Goal: Register for event/course

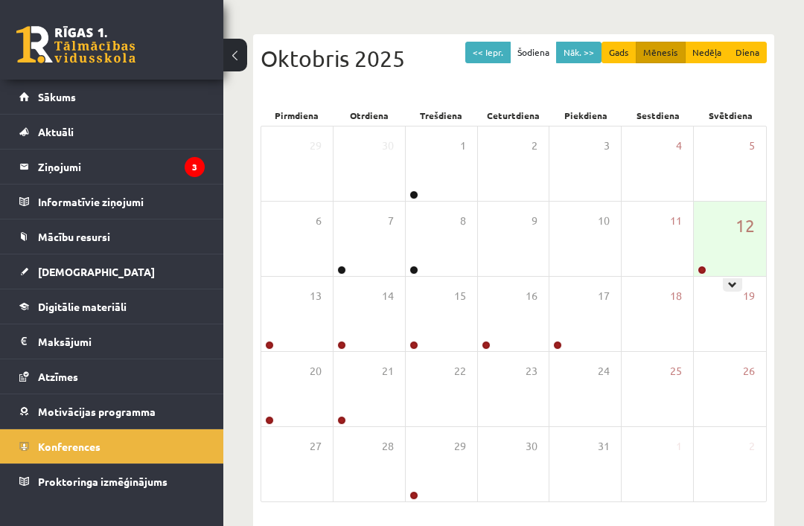
scroll to position [137, 0]
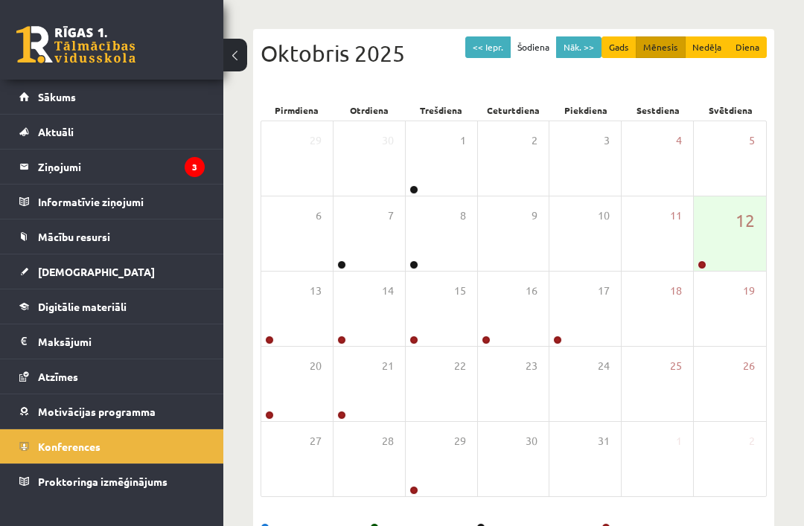
click at [65, 170] on legend "Ziņojumi 3" at bounding box center [121, 167] width 167 height 34
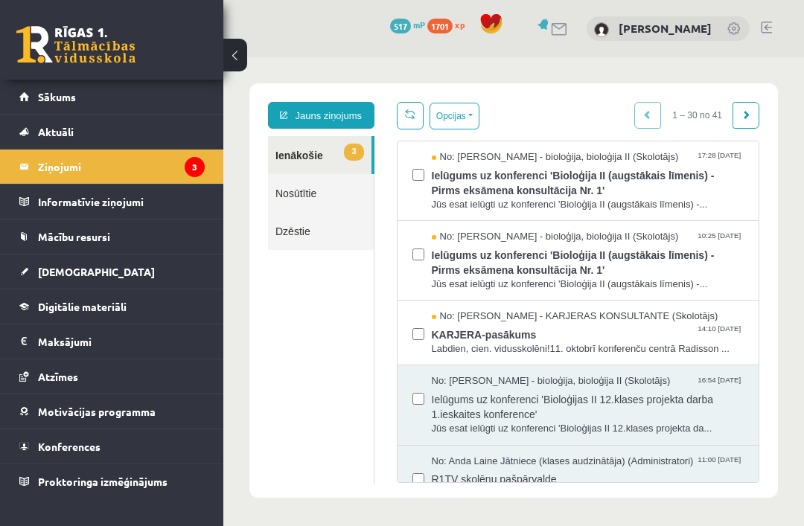
click at [63, 437] on link "Konferences" at bounding box center [111, 447] width 185 height 34
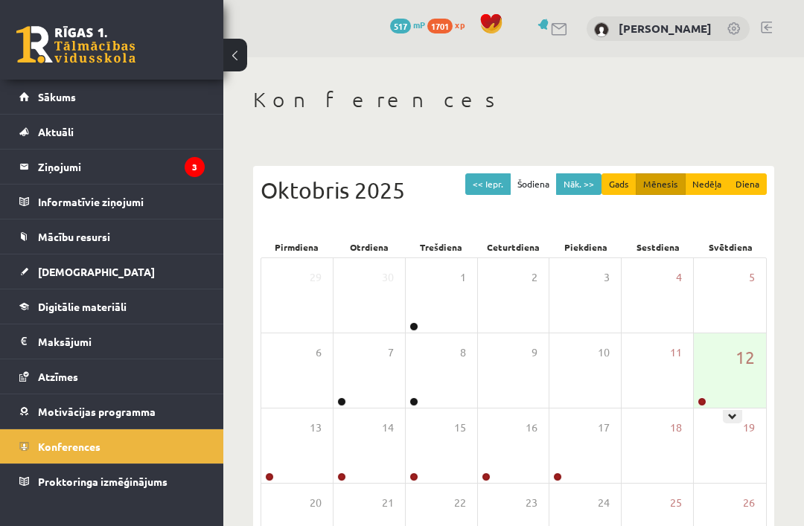
click at [739, 368] on span "12" at bounding box center [744, 357] width 19 height 25
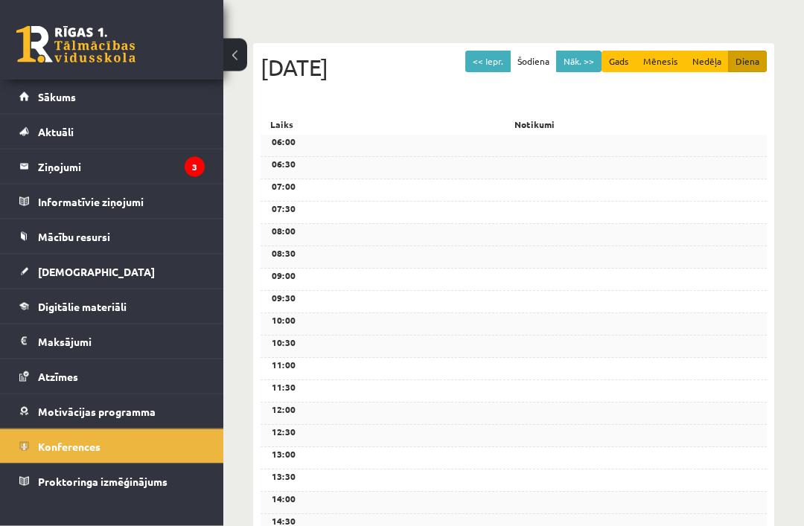
scroll to position [464, 0]
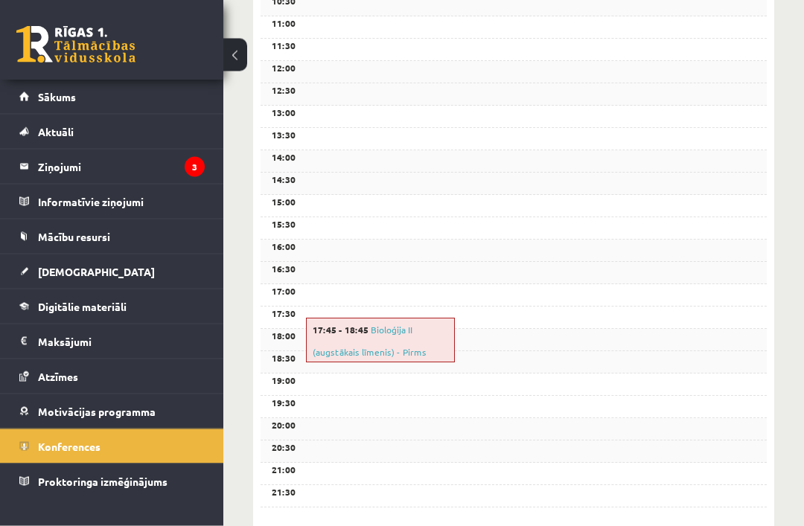
click at [365, 380] on link "Bioloģija II (augstākais līmenis) - Pirms eksāmena konsultācija Nr. 1" at bounding box center [370, 353] width 115 height 57
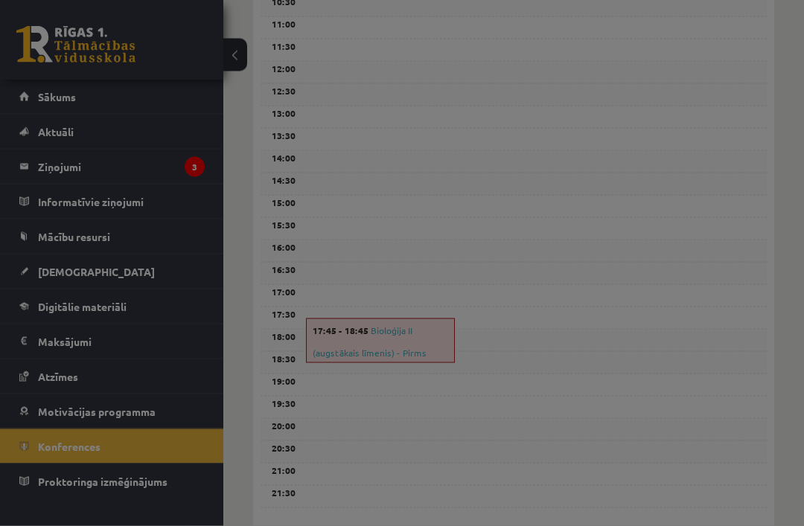
scroll to position [464, 0]
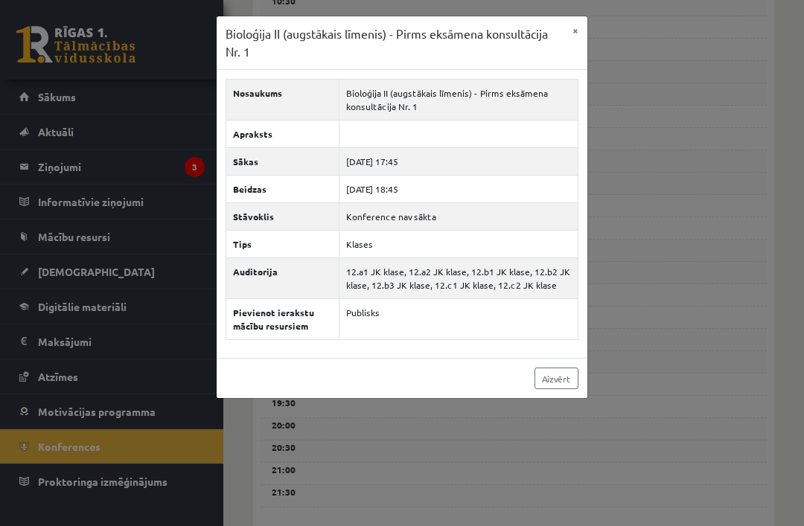
click at [552, 387] on link "Aizvērt" at bounding box center [556, 379] width 44 height 22
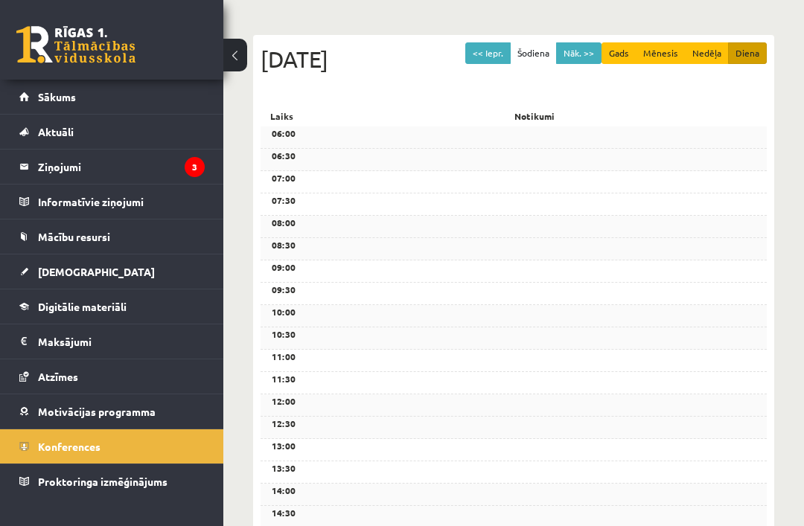
scroll to position [0, 0]
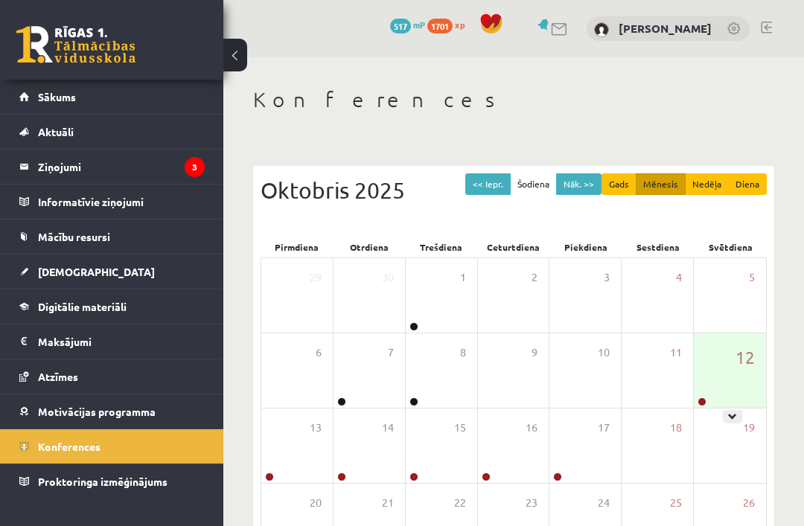
click at [732, 372] on div "12" at bounding box center [730, 370] width 72 height 74
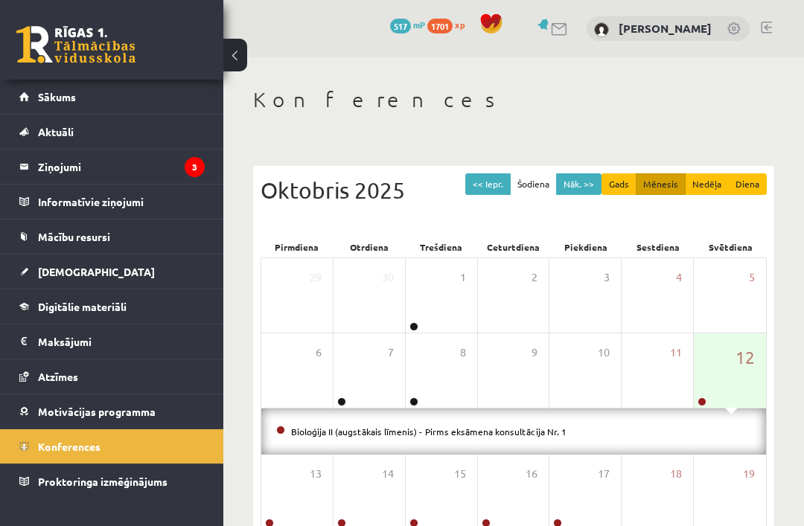
click at [517, 432] on link "Bioloģija II (augstākais līmenis) - Pirms eksāmena konsultācija Nr. 1" at bounding box center [428, 432] width 275 height 12
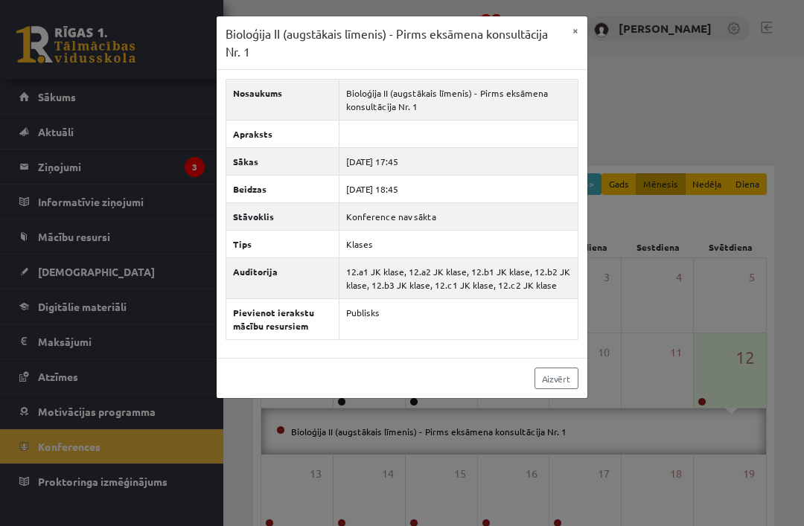
click at [564, 382] on link "Aizvērt" at bounding box center [556, 379] width 44 height 22
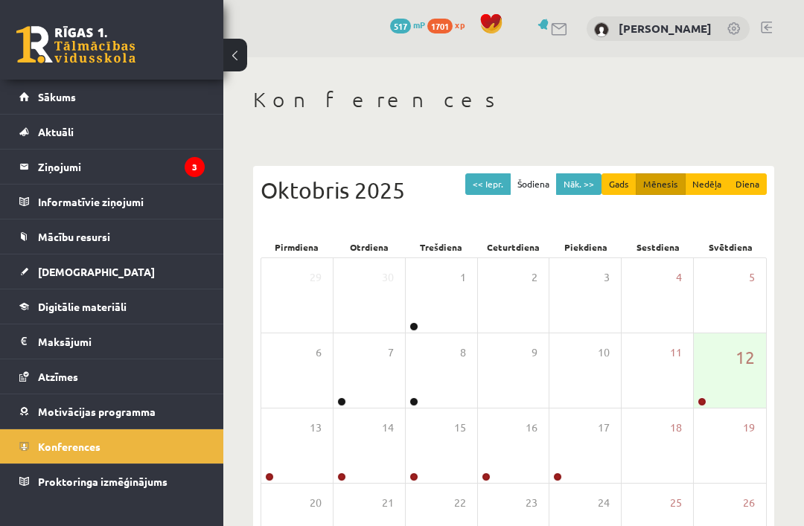
click at [80, 447] on span "Konferences" at bounding box center [69, 446] width 63 height 13
click at [714, 363] on div "12" at bounding box center [730, 370] width 72 height 74
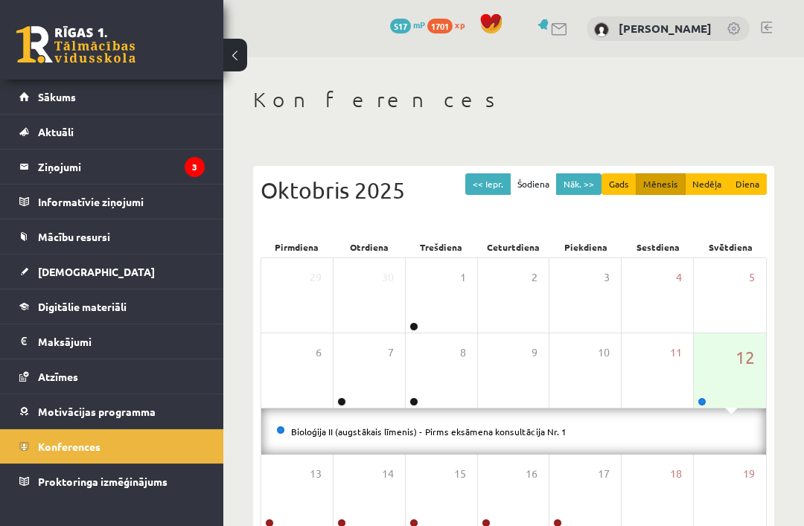
click at [512, 427] on link "Bioloģija II (augstākais līmenis) - Pirms eksāmena konsultācija Nr. 1" at bounding box center [428, 432] width 275 height 12
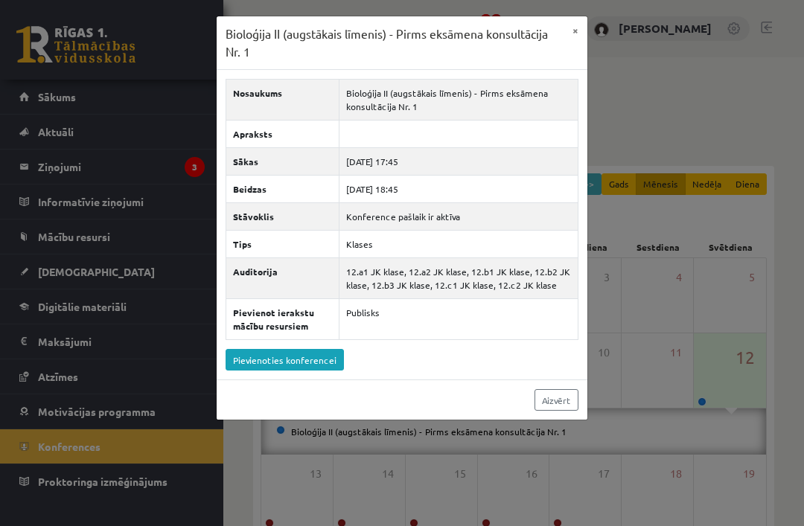
click at [277, 363] on link "Pievienoties konferencei" at bounding box center [285, 360] width 118 height 22
